Goal: Task Accomplishment & Management: Manage account settings

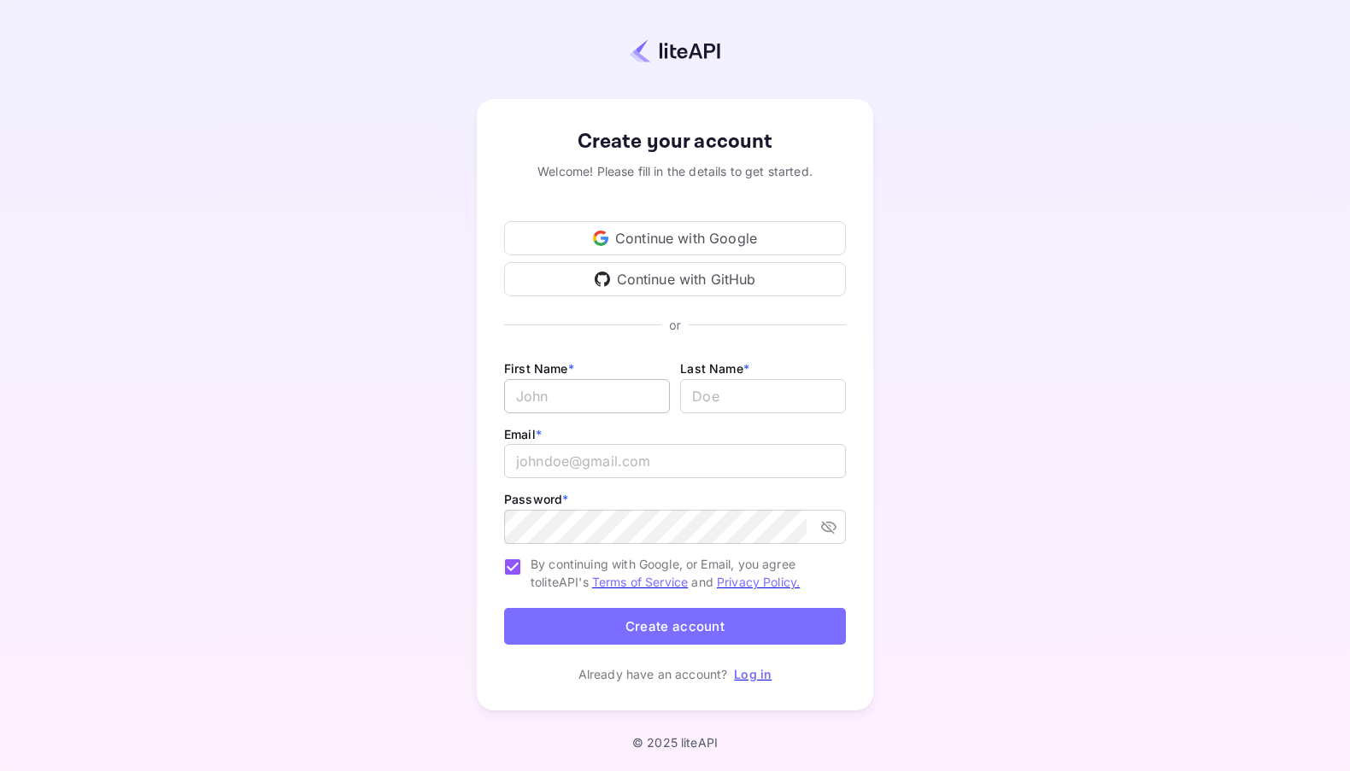
click at [585, 398] on input "Email *" at bounding box center [587, 396] width 166 height 34
type input "[PERSON_NAME]"
type input "Savigni"
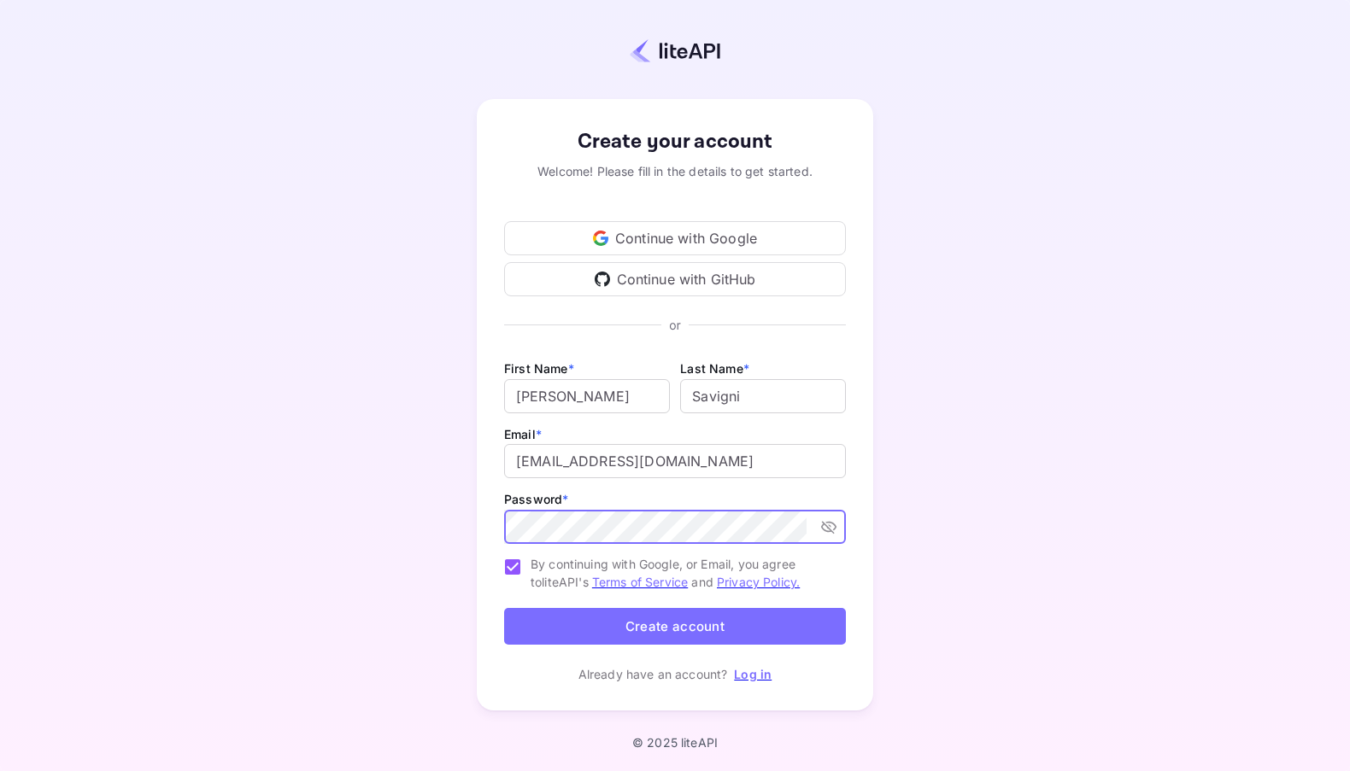
type input "[DOMAIN_NAME][EMAIL_ADDRESS][DOMAIN_NAME]"
click at [704, 625] on button "Create account" at bounding box center [675, 626] width 342 height 37
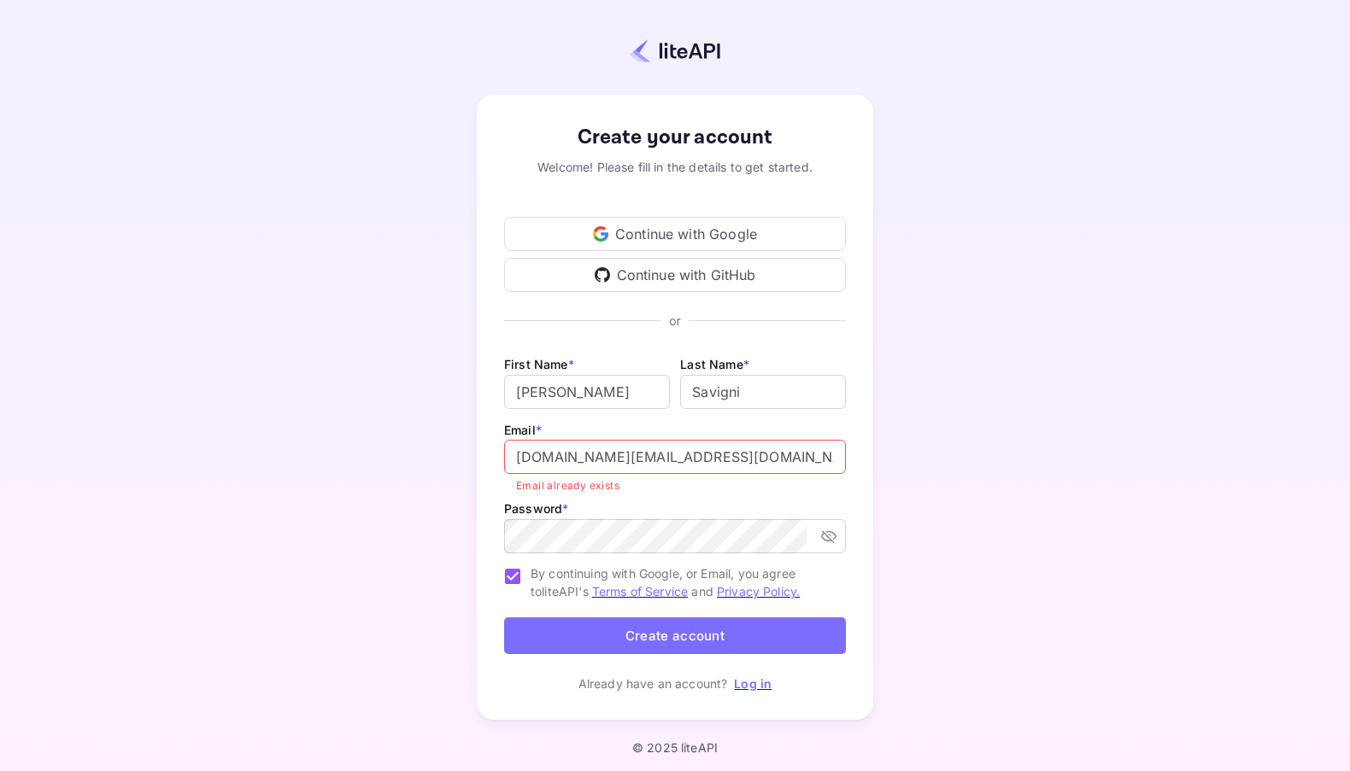
click at [741, 688] on link "Log in" at bounding box center [753, 683] width 38 height 15
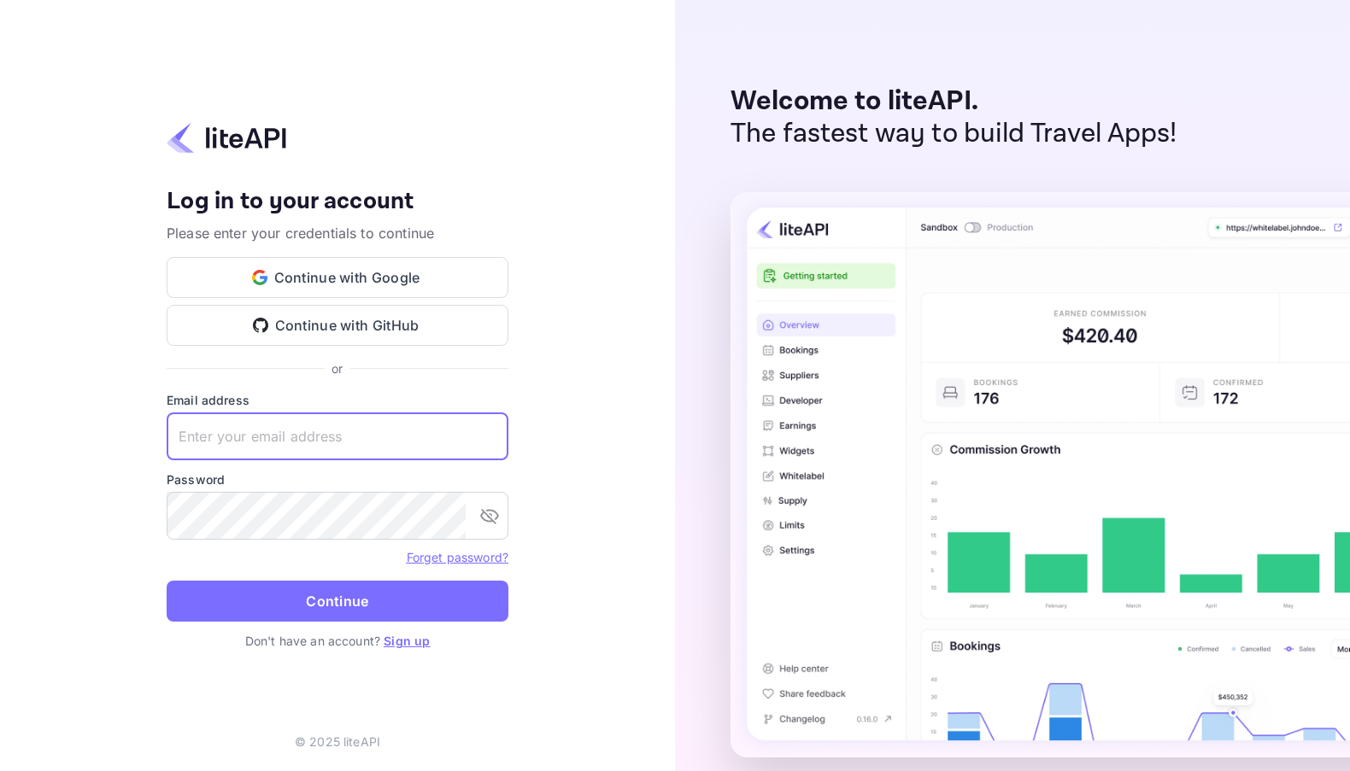
click at [264, 445] on input "text" at bounding box center [338, 437] width 342 height 48
type input "[DOMAIN_NAME][EMAIL_ADDRESS][DOMAIN_NAME]"
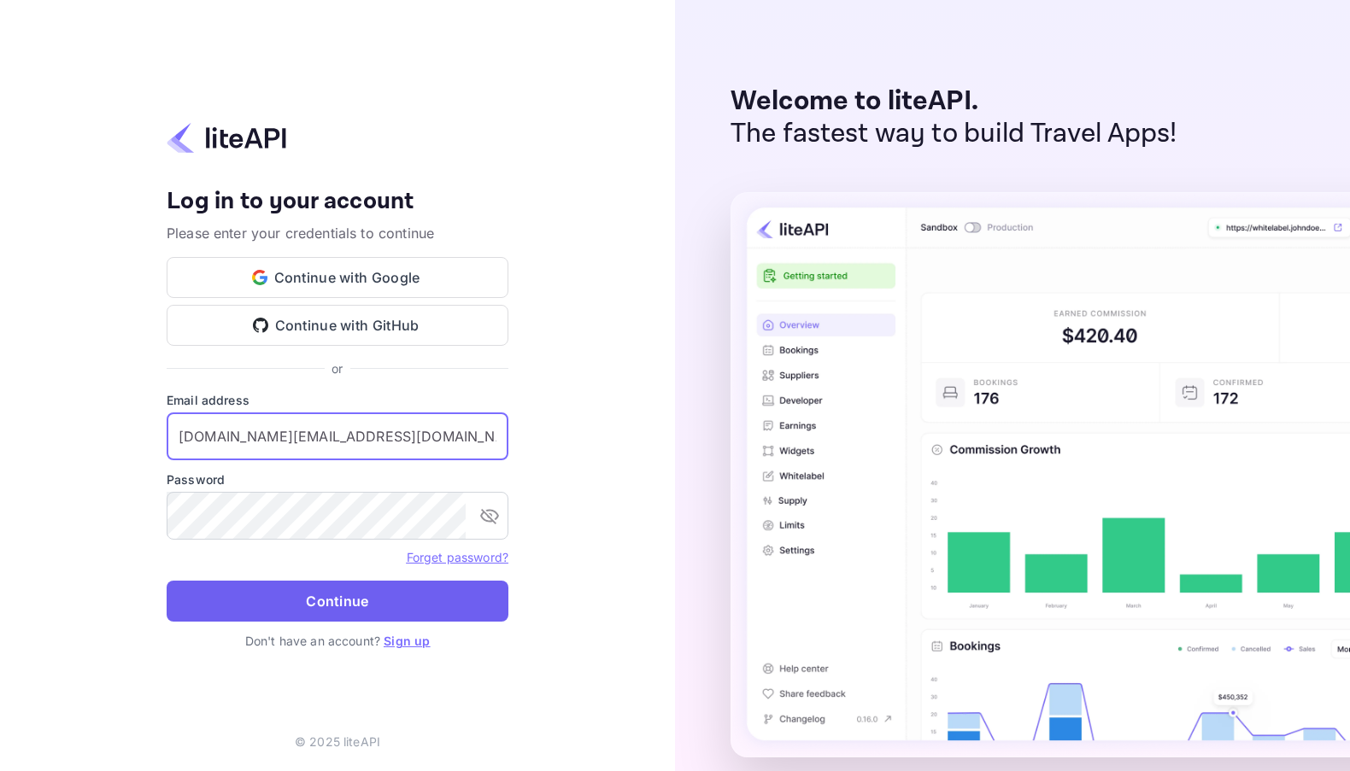
click at [389, 605] on button "Continue" at bounding box center [338, 601] width 342 height 41
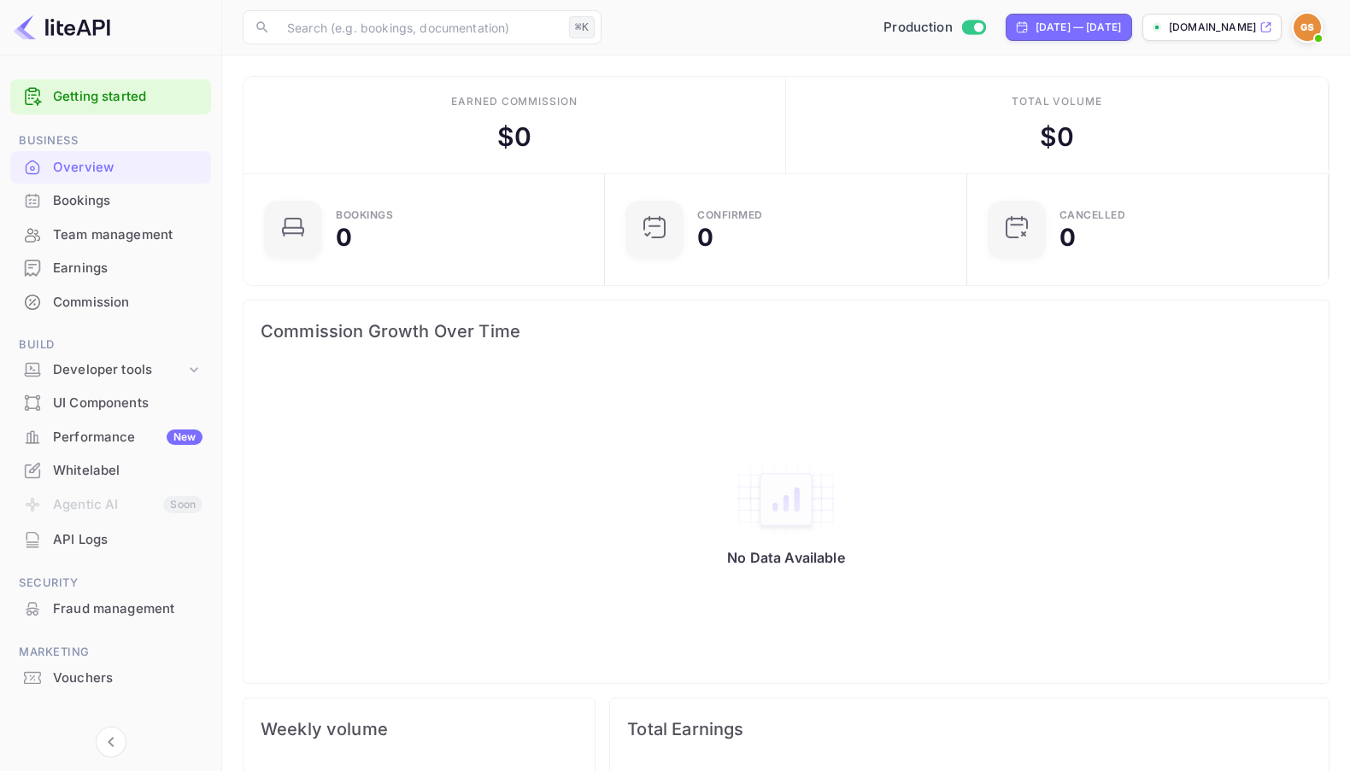
click at [77, 199] on div "Bookings" at bounding box center [127, 201] width 149 height 20
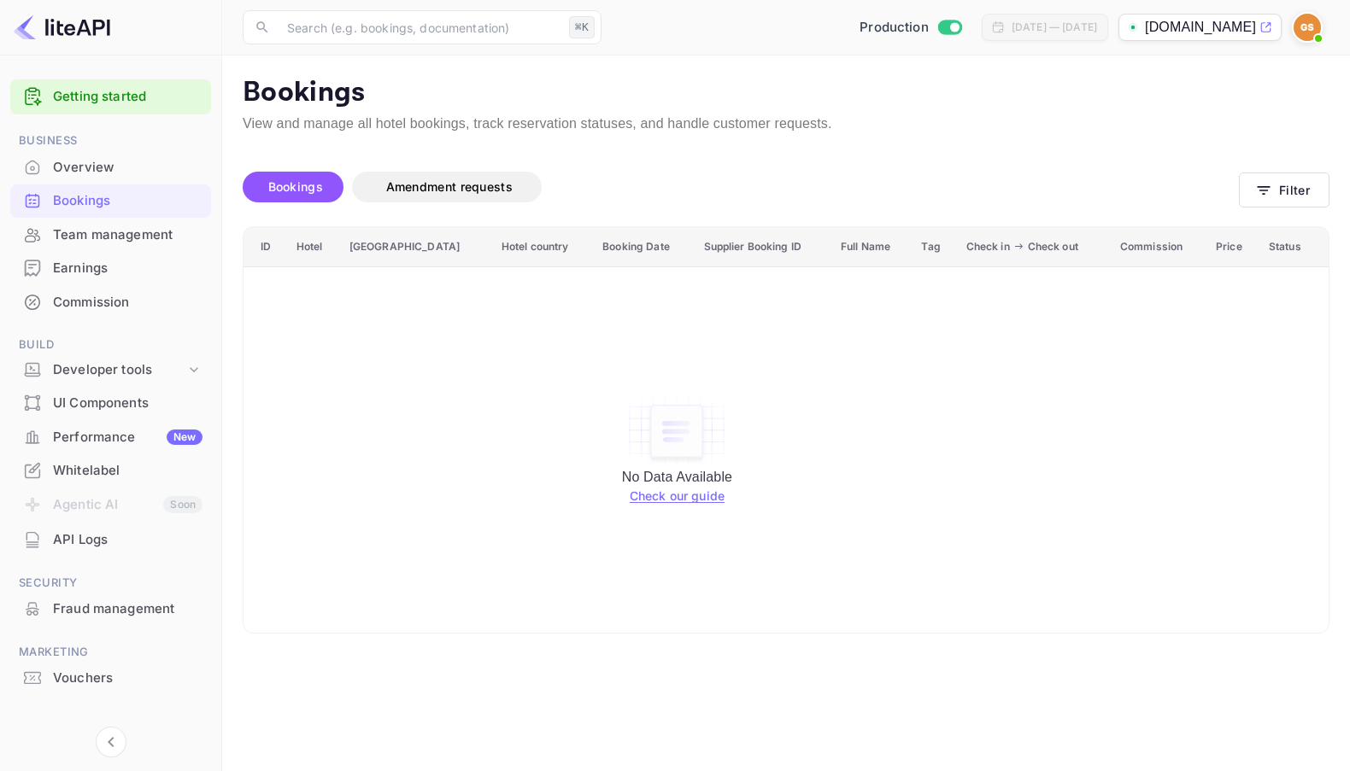
click at [81, 160] on div "Overview" at bounding box center [127, 168] width 149 height 20
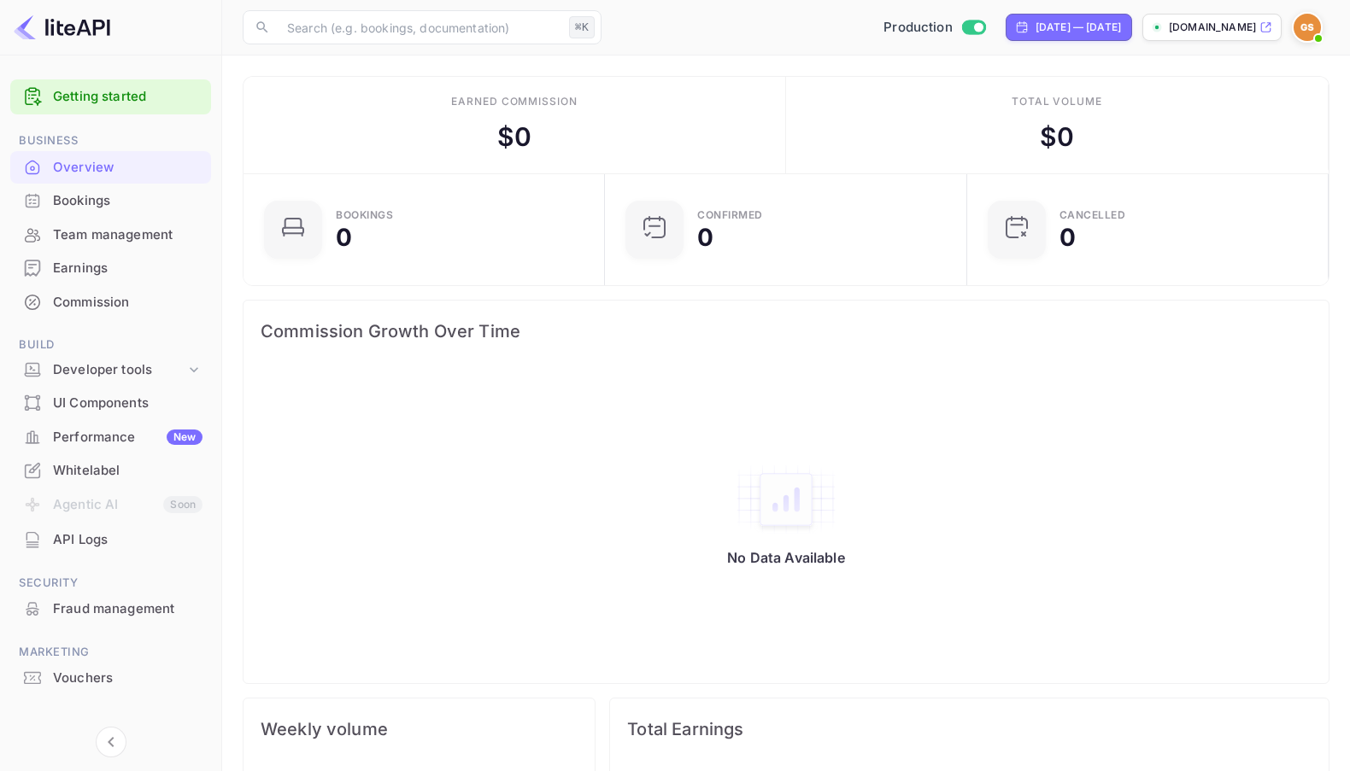
click at [102, 466] on div "Whitelabel" at bounding box center [127, 471] width 149 height 20
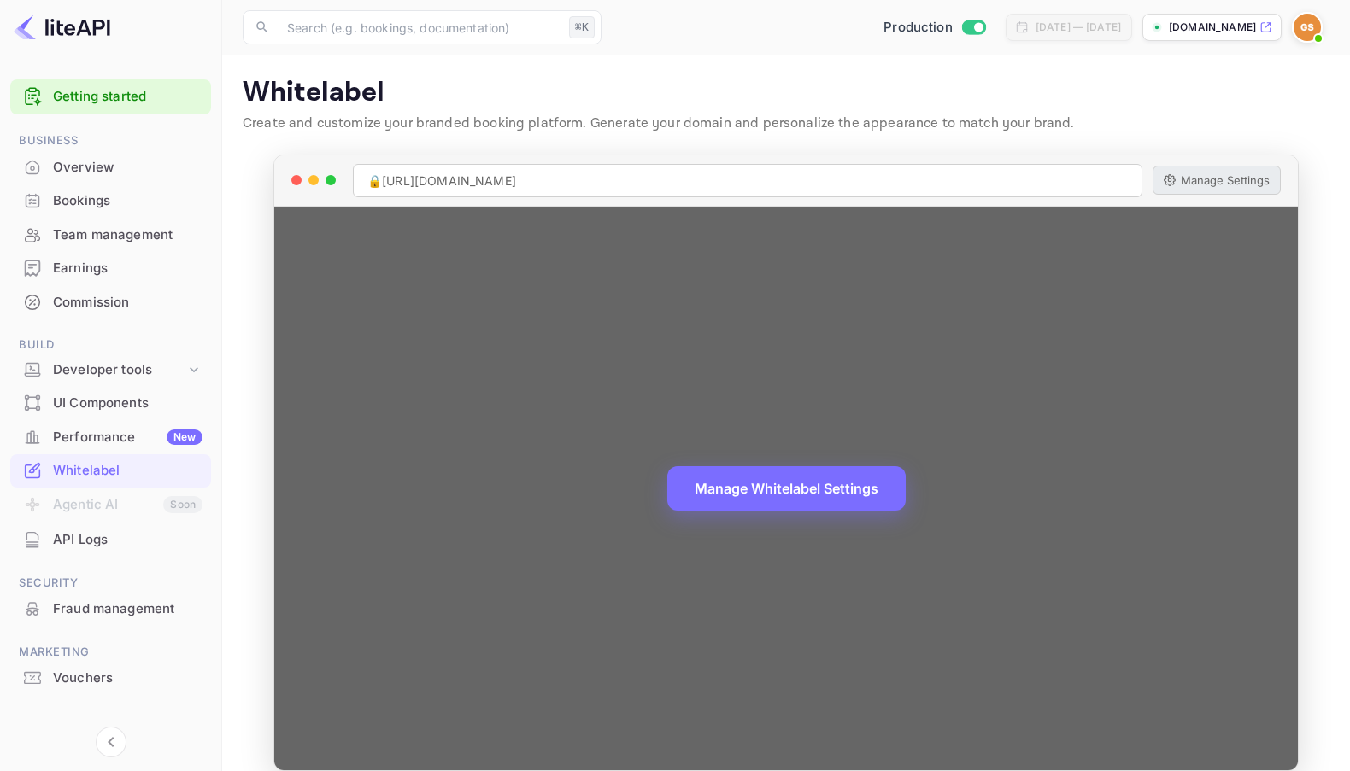
click at [1225, 189] on button "Manage Settings" at bounding box center [1216, 180] width 128 height 29
